Goal: Task Accomplishment & Management: Use online tool/utility

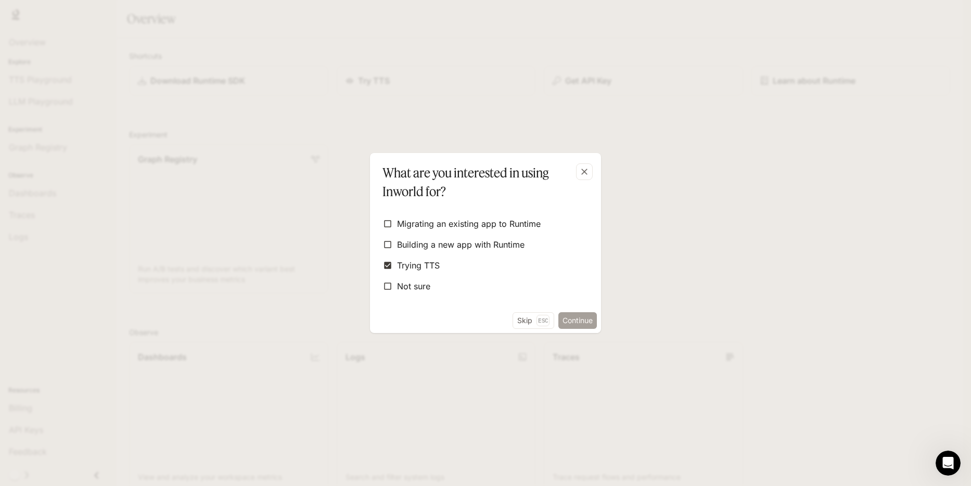
click at [590, 321] on button "Continue" at bounding box center [578, 320] width 39 height 17
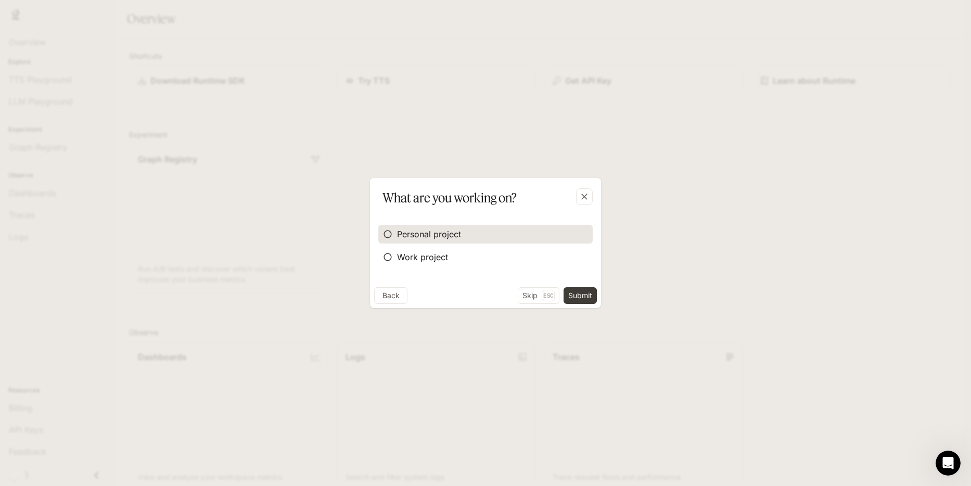
click at [410, 235] on span "Personal project" at bounding box center [429, 234] width 64 height 12
click at [577, 293] on button "Submit" at bounding box center [580, 295] width 33 height 17
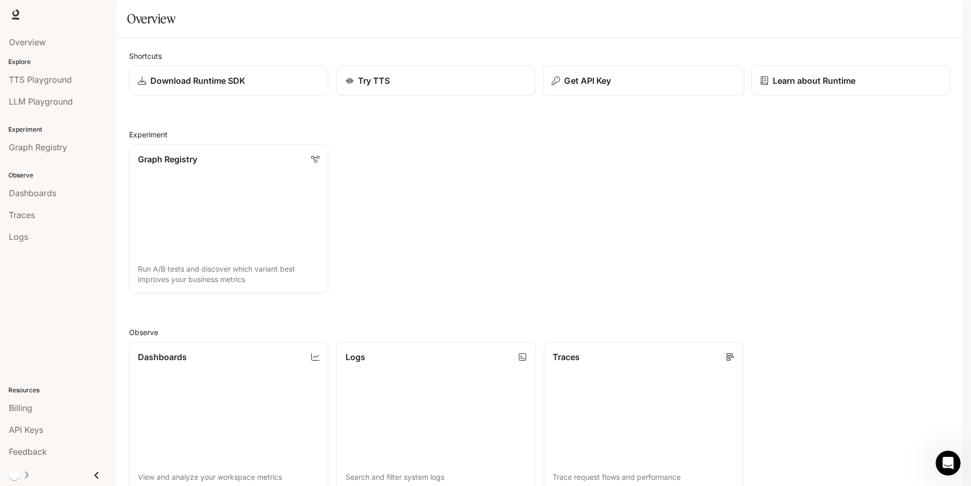
click at [580, 87] on p "Get API Key" at bounding box center [587, 80] width 47 height 12
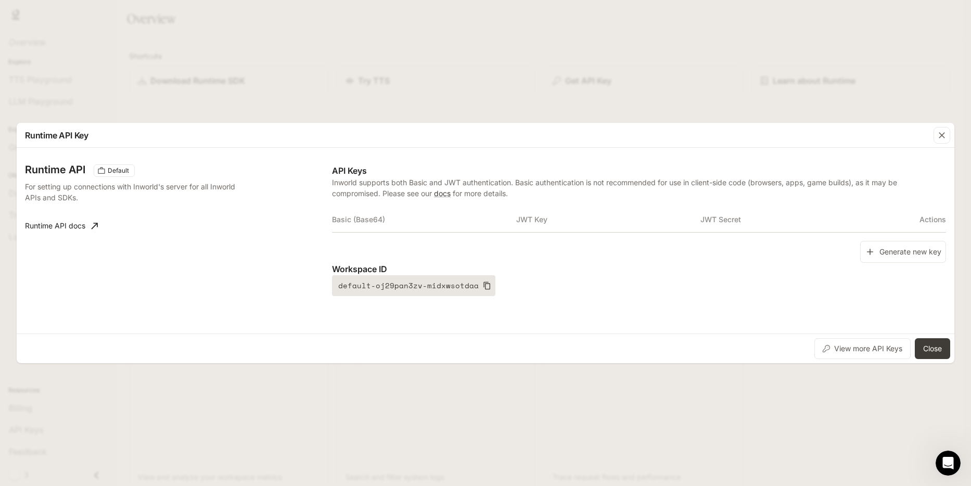
click at [483, 287] on icon "button" at bounding box center [487, 286] width 8 height 8
click at [816, 219] on th "JWT Secret" at bounding box center [793, 219] width 184 height 25
click at [366, 221] on th "Basic (Base64)" at bounding box center [424, 219] width 184 height 25
click at [418, 219] on th "Basic (Base64)" at bounding box center [424, 219] width 184 height 25
click at [448, 225] on th "Basic (Base64)" at bounding box center [424, 219] width 184 height 25
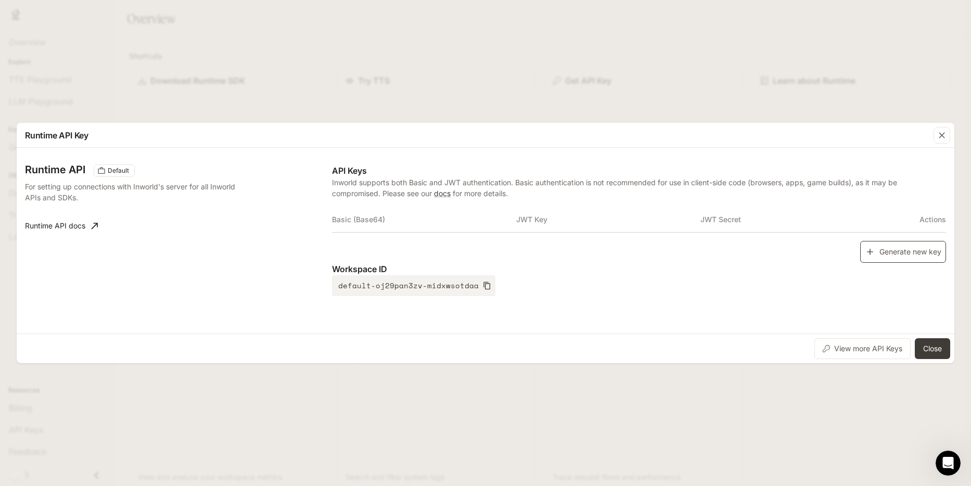
click at [894, 254] on button "Generate new key" at bounding box center [903, 252] width 86 height 22
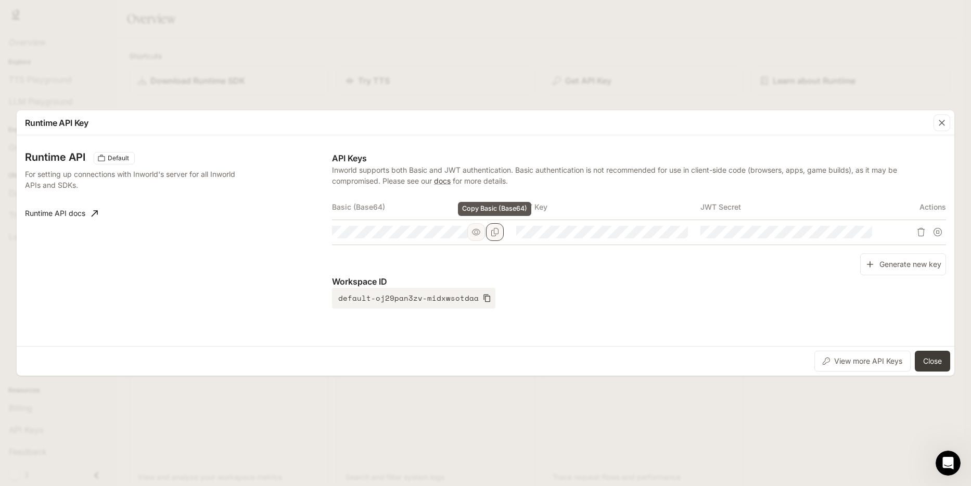
click at [494, 233] on icon "Copy Basic (Base64)" at bounding box center [495, 232] width 8 height 8
click at [499, 229] on icon "Copy Basic (Base64)" at bounding box center [495, 232] width 8 height 8
click at [495, 231] on icon "Copy Basic (Base64)" at bounding box center [495, 232] width 8 height 8
